Goal: Task Accomplishment & Management: Manage account settings

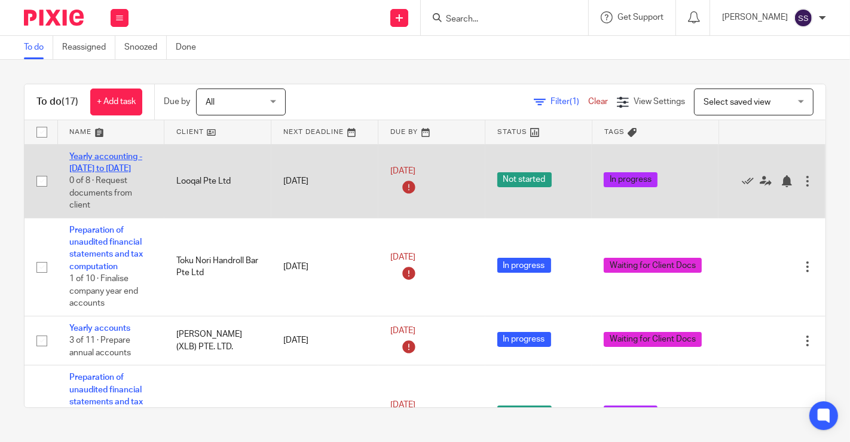
click at [111, 155] on link "Yearly accounting - [DATE] to [DATE]" at bounding box center [105, 162] width 73 height 20
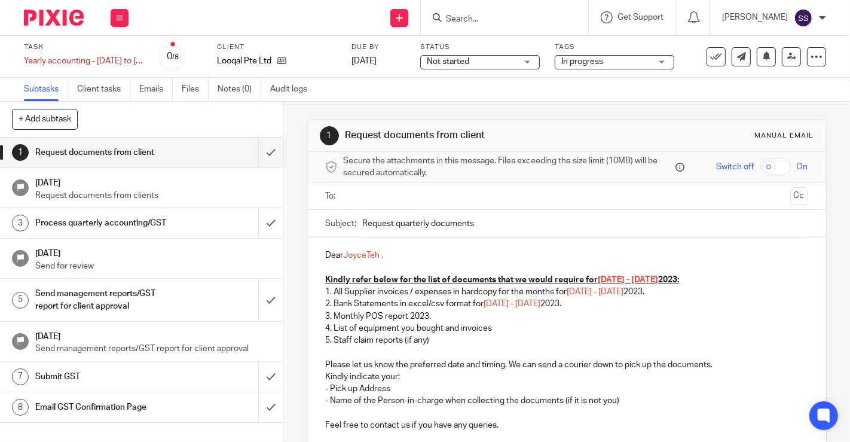
click at [603, 62] on span "In progress" at bounding box center [606, 62] width 90 height 13
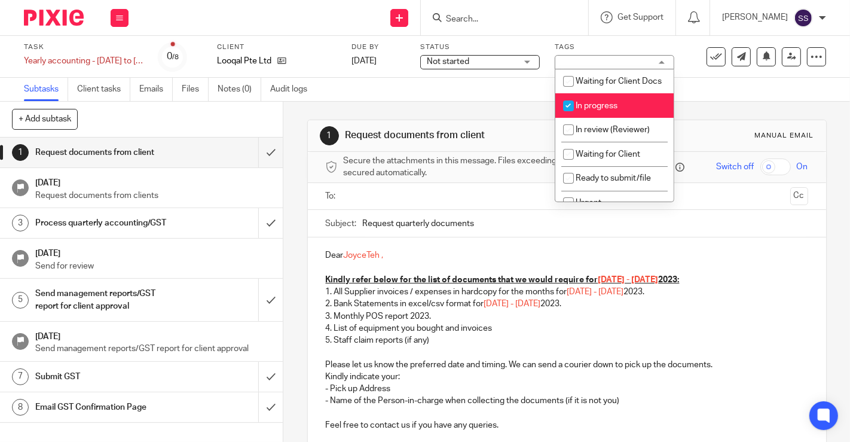
click at [584, 110] on li "In progress" at bounding box center [614, 105] width 118 height 25
checkbox input "false"
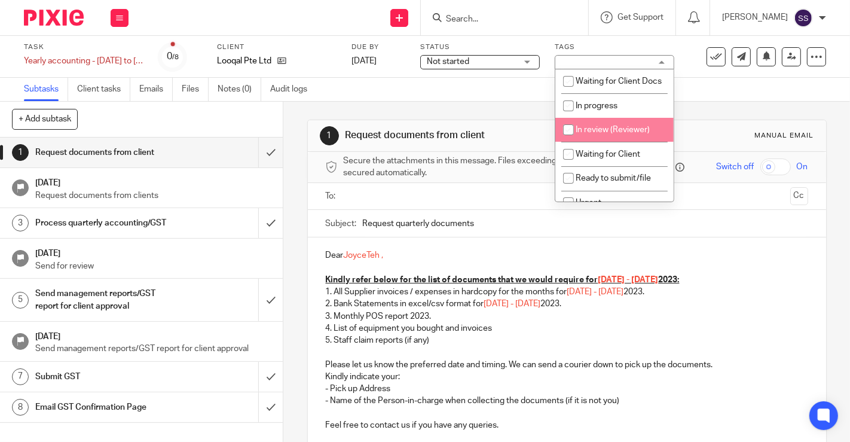
click at [638, 134] on span "In review (Reviewer)" at bounding box center [613, 130] width 74 height 8
checkbox input "true"
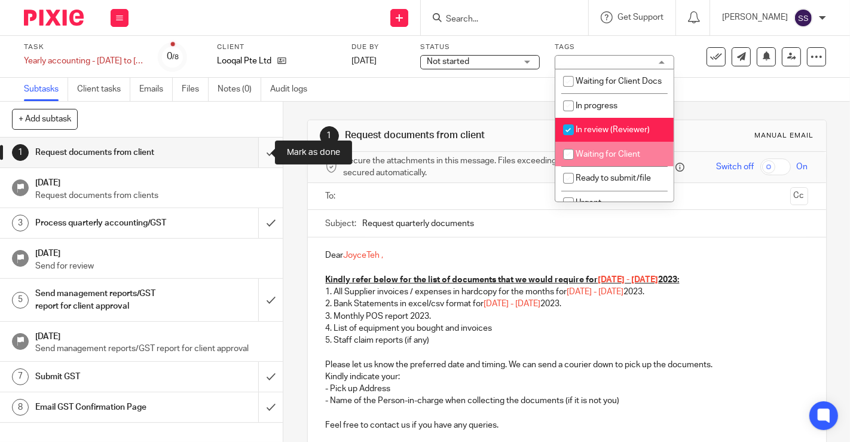
click at [265, 154] on input "submit" at bounding box center [141, 152] width 283 height 30
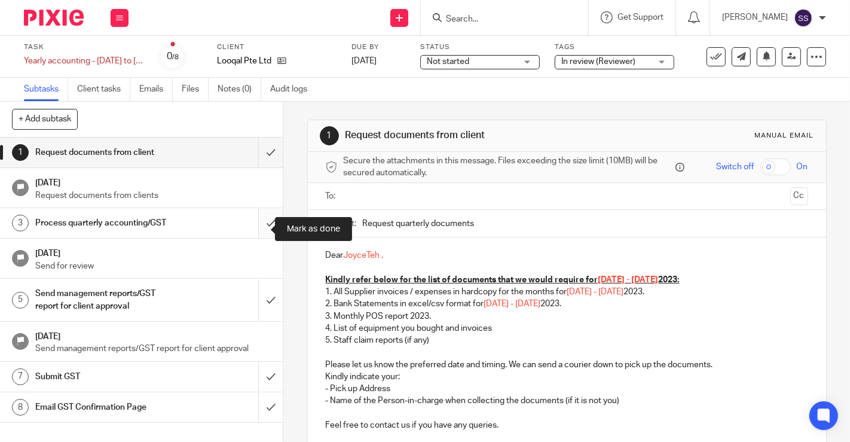
click at [260, 231] on input "submit" at bounding box center [141, 223] width 283 height 30
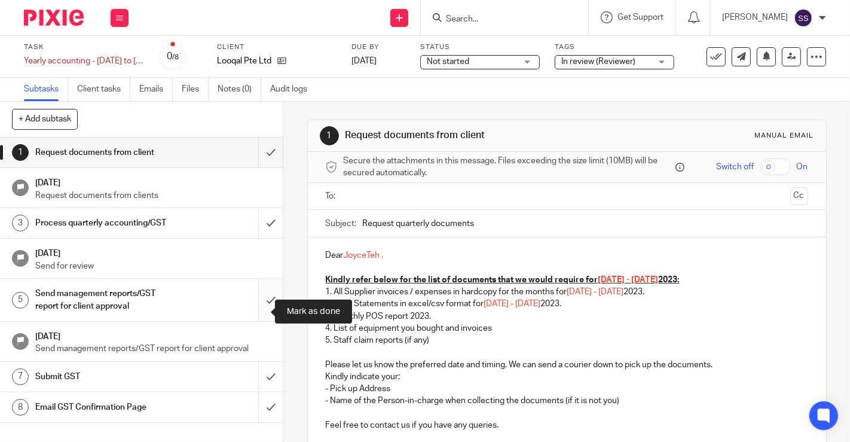
click at [263, 310] on input "submit" at bounding box center [141, 300] width 283 height 42
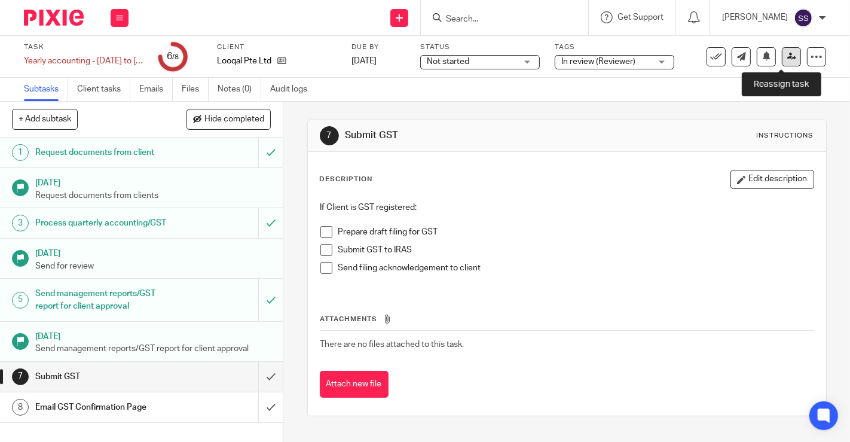
click at [787, 52] on icon at bounding box center [791, 56] width 9 height 9
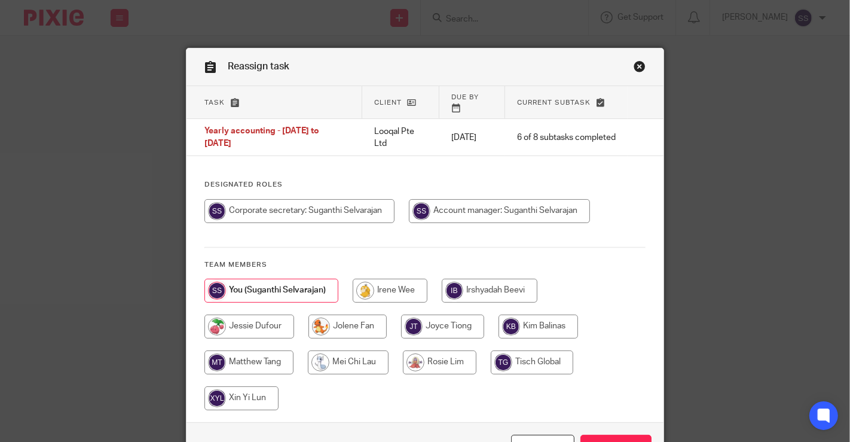
click at [389, 280] on input "radio" at bounding box center [390, 291] width 75 height 24
radio input "true"
click at [614, 435] on input "Reassign" at bounding box center [615, 448] width 71 height 26
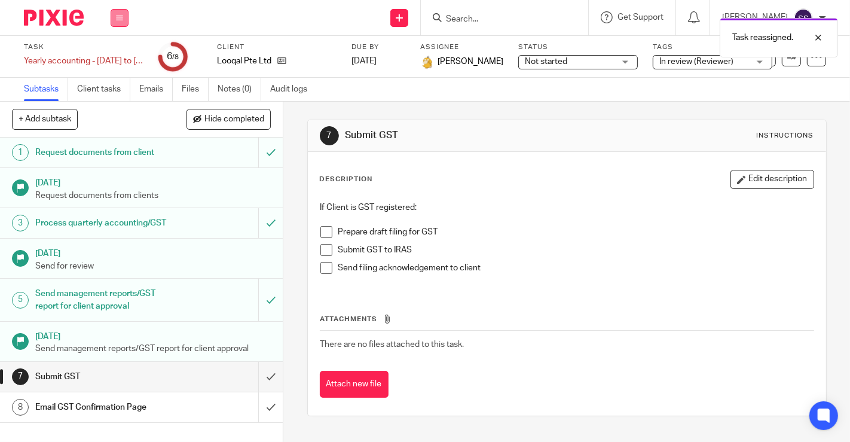
click at [117, 9] on button at bounding box center [120, 18] width 18 height 18
click at [110, 51] on link "Work" at bounding box center [113, 55] width 21 height 8
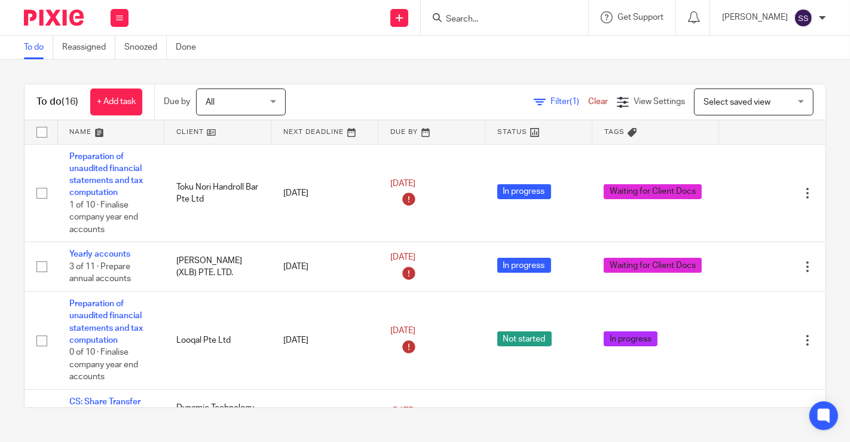
click at [213, 136] on link at bounding box center [217, 132] width 106 height 24
